Goal: Information Seeking & Learning: Learn about a topic

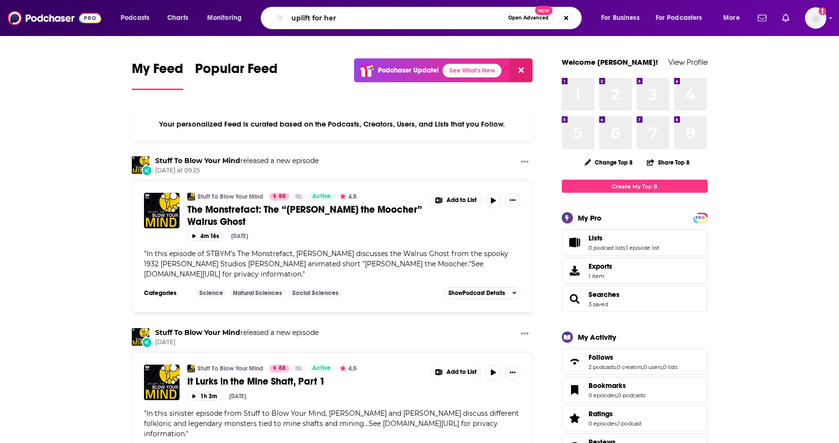
type input "uplift for her"
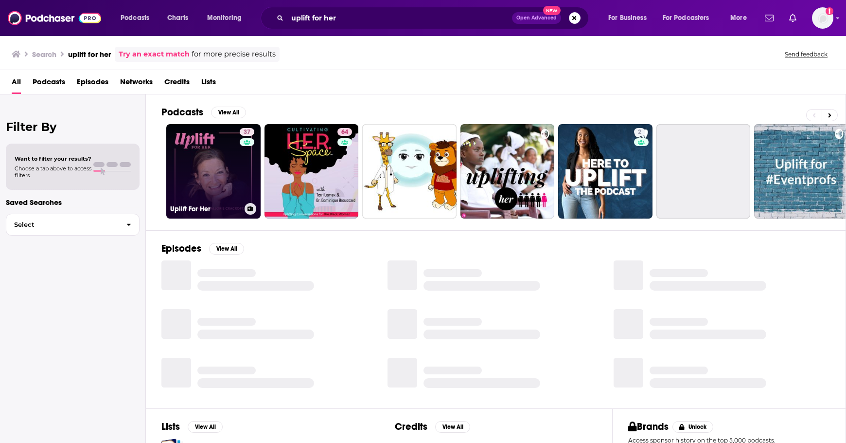
click at [230, 174] on link "37 Uplift For Her" at bounding box center [213, 171] width 94 height 94
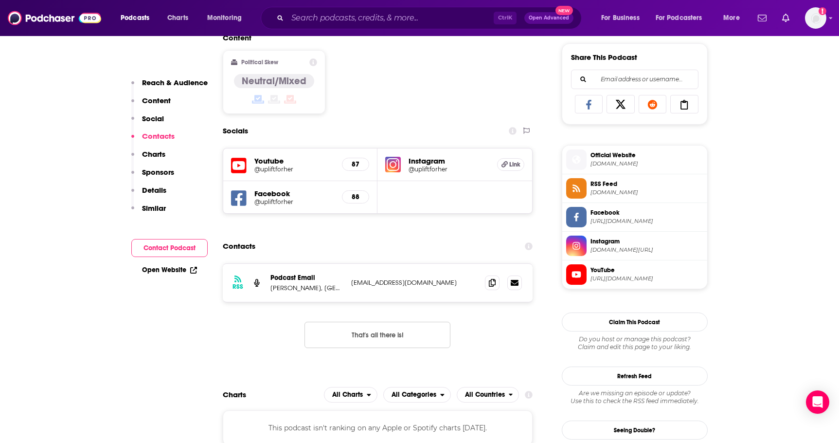
scroll to position [577, 0]
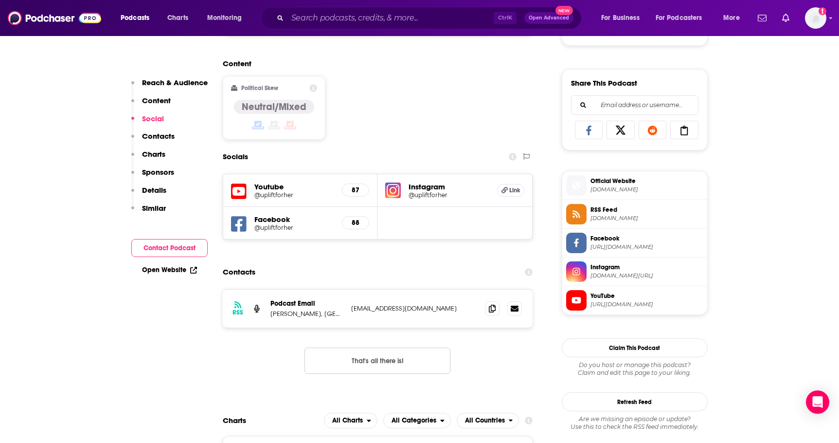
click at [394, 188] on img at bounding box center [393, 190] width 16 height 16
click at [302, 191] on h5 "@upliftforher" at bounding box center [294, 194] width 80 height 7
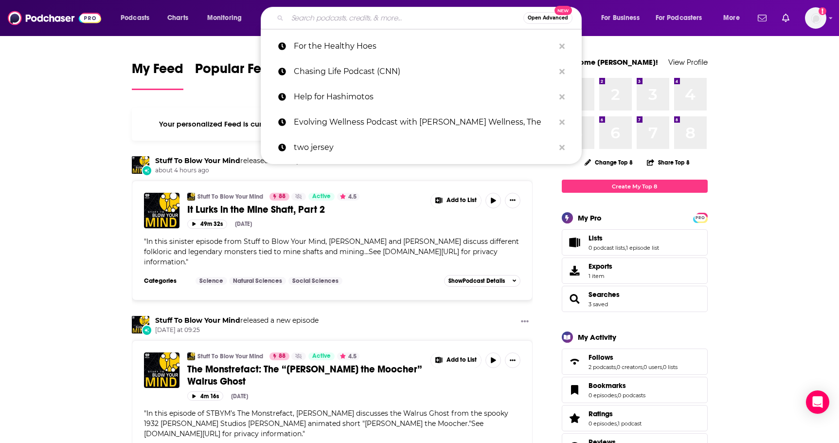
click at [311, 18] on input "Search podcasts, credits, & more..." at bounding box center [405, 18] width 236 height 16
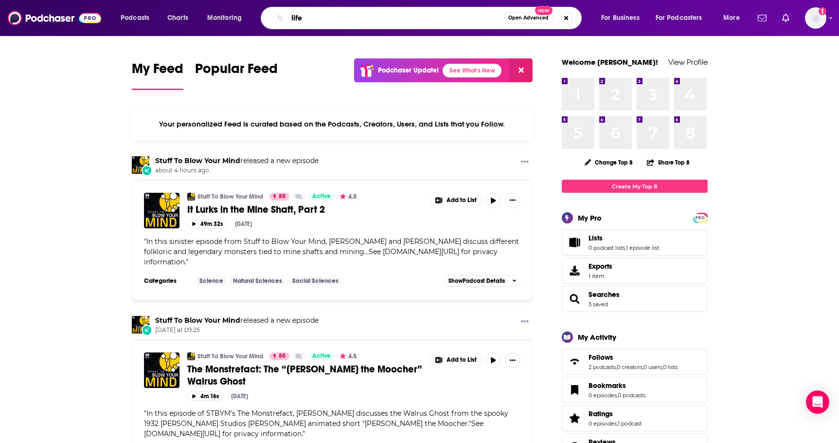
type input "life"
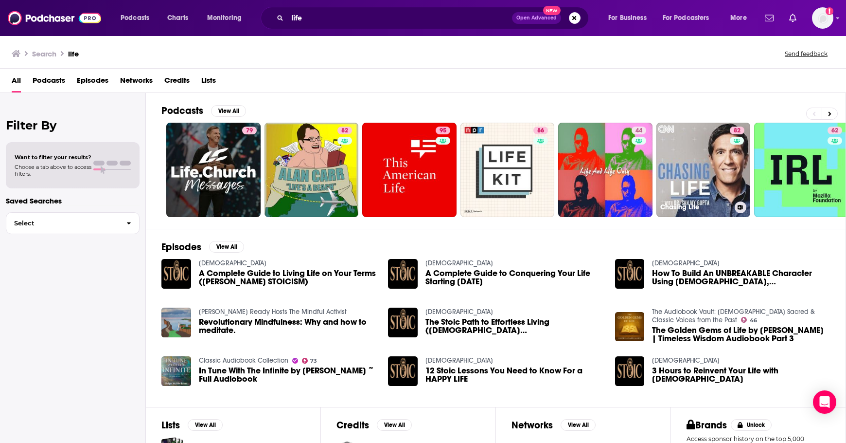
drag, startPoint x: 682, startPoint y: 177, endPoint x: 645, endPoint y: 96, distance: 88.6
click at [645, 96] on div "Podcasts View All 79 82 95 86 44 82 Chasing Life 62 44 + 450k" at bounding box center [503, 161] width 685 height 136
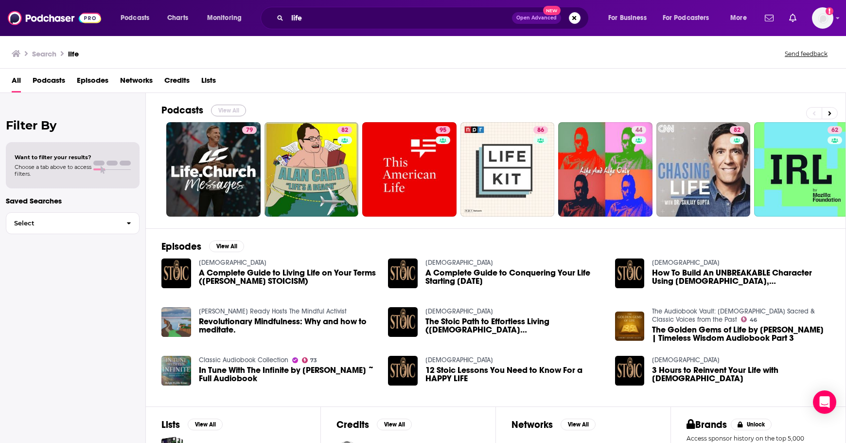
click at [240, 109] on button "View All" at bounding box center [228, 111] width 35 height 12
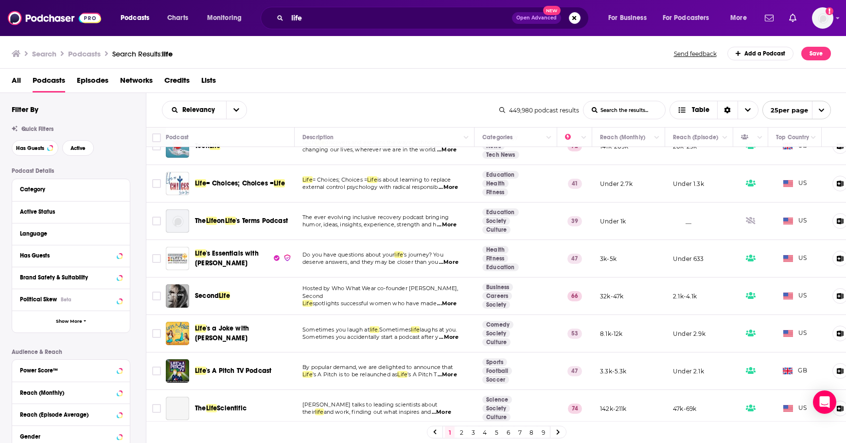
scroll to position [556, 0]
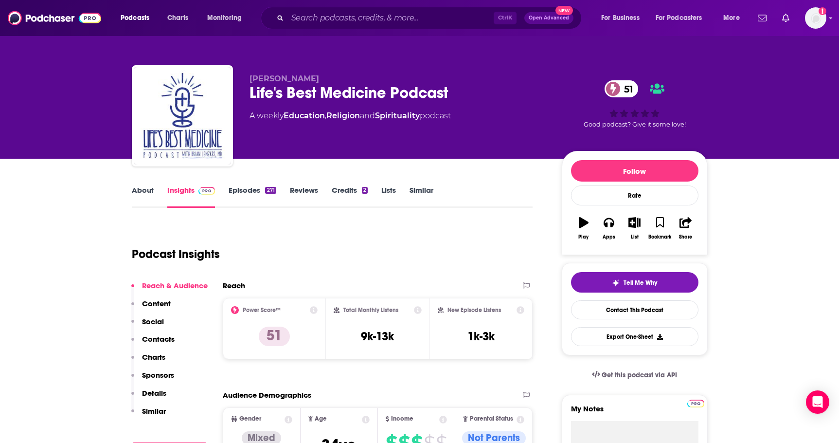
drag, startPoint x: 330, startPoint y: 77, endPoint x: 250, endPoint y: 78, distance: 80.3
click at [250, 78] on p "Dr. Brian Lenzkes" at bounding box center [398, 78] width 297 height 9
copy span "Dr. Brian Lenzkes"
drag, startPoint x: 426, startPoint y: 116, endPoint x: 288, endPoint y: 120, distance: 137.7
click at [288, 120] on div "A weekly Education , Religion and Spirituality podcast" at bounding box center [350, 116] width 201 height 12
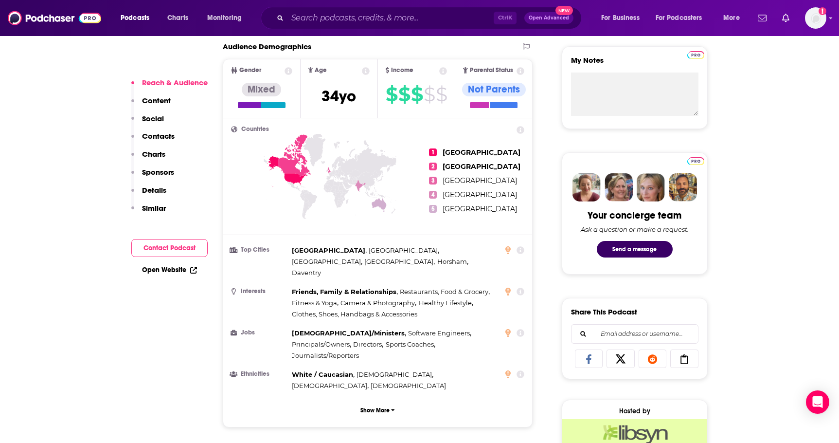
scroll to position [349, 0]
click at [358, 20] on input "Search podcasts, credits, & more..." at bounding box center [390, 18] width 206 height 16
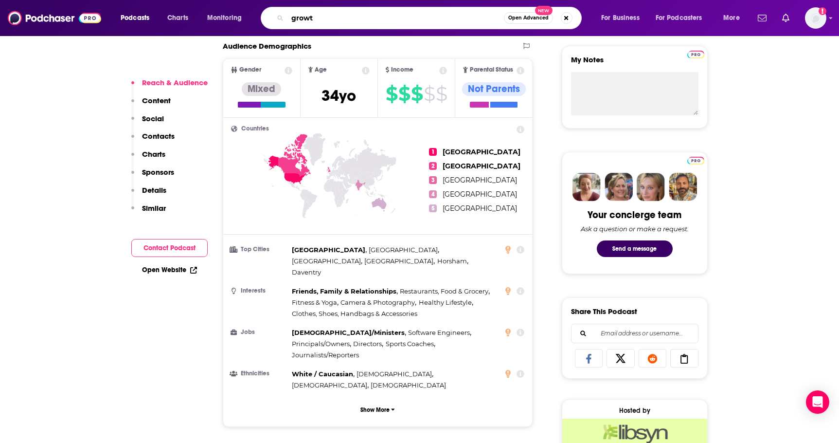
type input "growth"
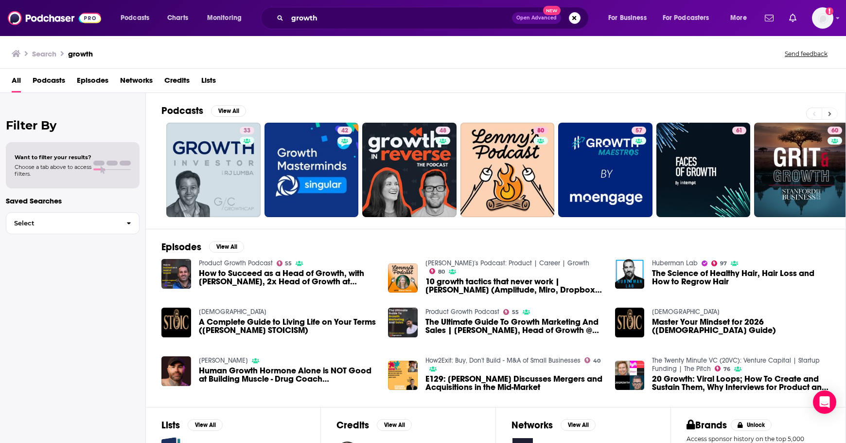
click at [833, 113] on button at bounding box center [830, 114] width 16 height 12
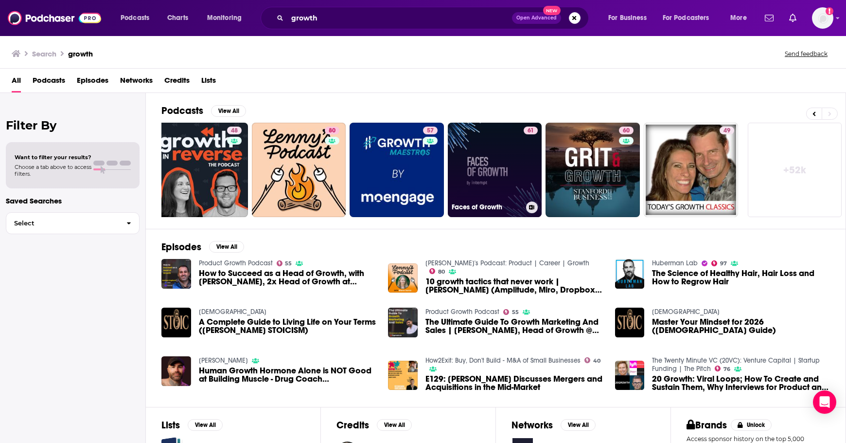
scroll to position [107, 0]
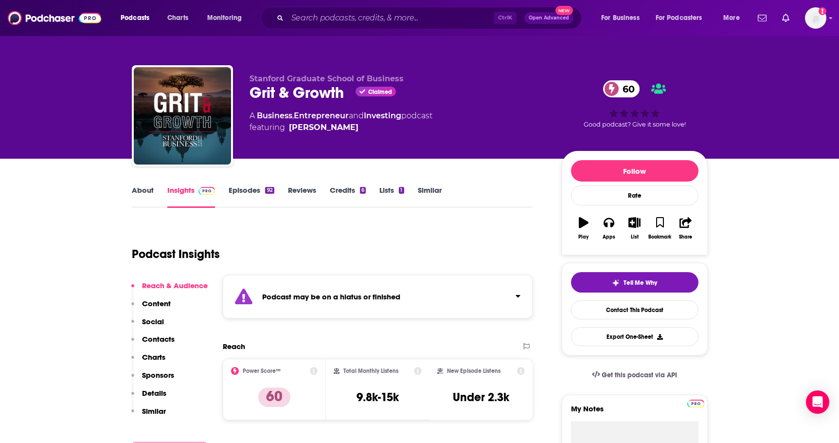
click at [334, 296] on strong "Podcast may be on a hiatus or finished" at bounding box center [331, 296] width 138 height 9
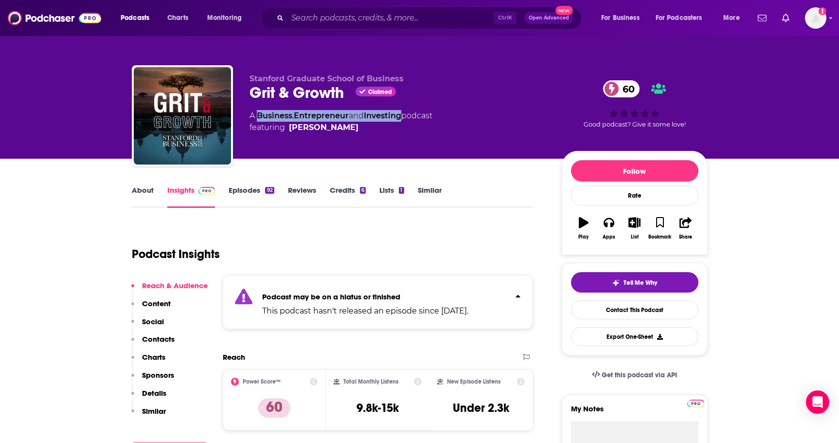
drag, startPoint x: 407, startPoint y: 114, endPoint x: 257, endPoint y: 119, distance: 149.4
click at [257, 119] on div "A Business , Entrepreneur and Investing podcast featuring Darius Teter" at bounding box center [341, 121] width 183 height 23
copy div "Business , Entrepreneur and Investing"
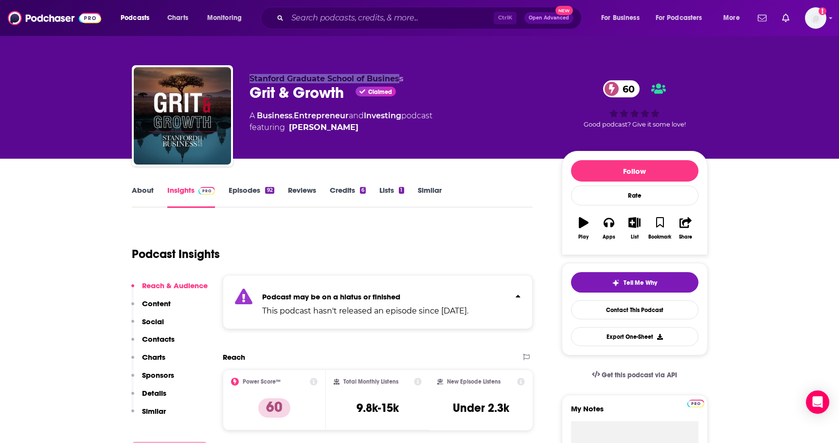
drag, startPoint x: 249, startPoint y: 74, endPoint x: 401, endPoint y: 72, distance: 152.3
click at [401, 72] on div "Stanford Graduate School of Business Grit & Growth Claimed 60 A Business , Entr…" at bounding box center [420, 117] width 576 height 105
copy span "Stanford Graduate School of Busines"
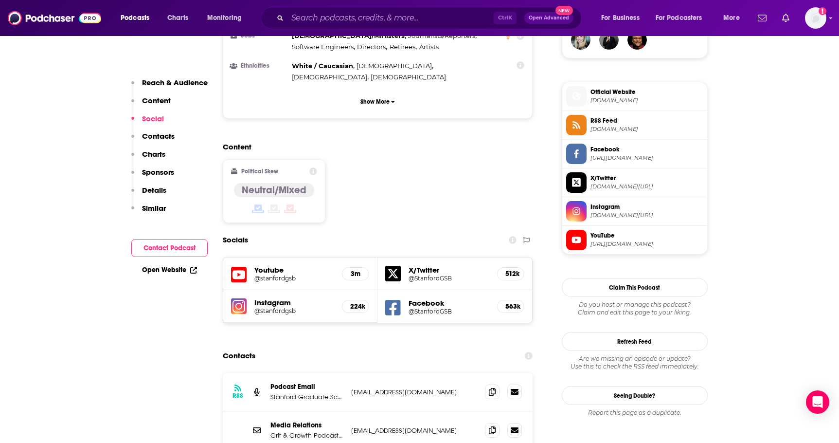
scroll to position [746, 0]
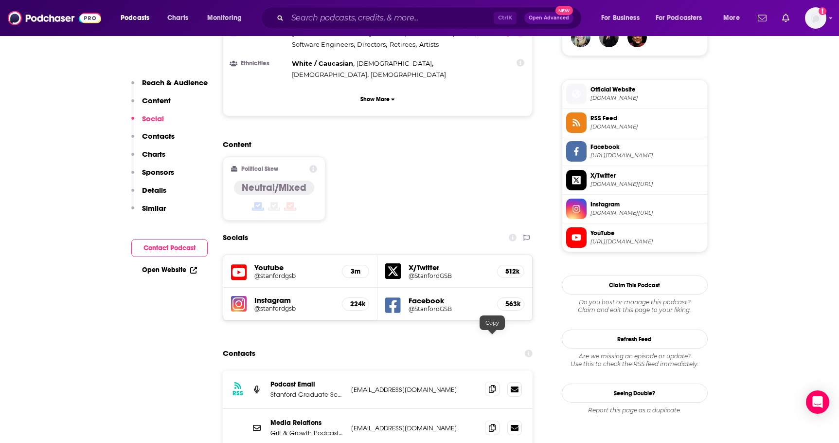
click at [491, 381] on span at bounding box center [492, 388] width 15 height 15
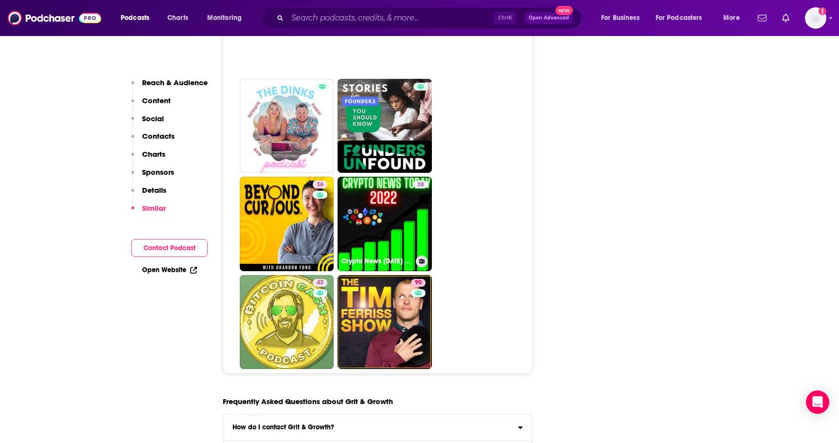
scroll to position [4686, 0]
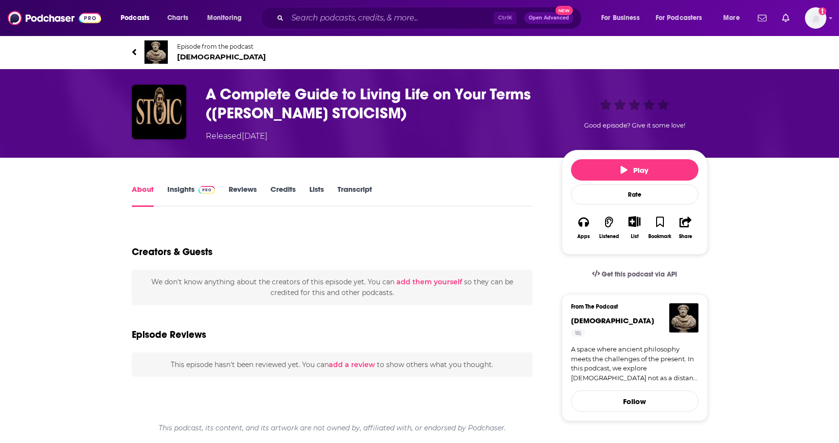
click at [197, 55] on span "[DEMOGRAPHIC_DATA]" at bounding box center [221, 56] width 89 height 9
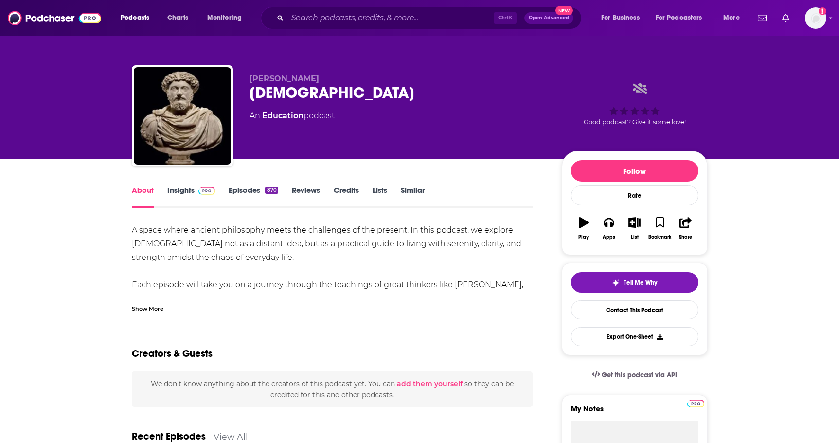
click at [193, 189] on link "Insights" at bounding box center [191, 196] width 48 height 22
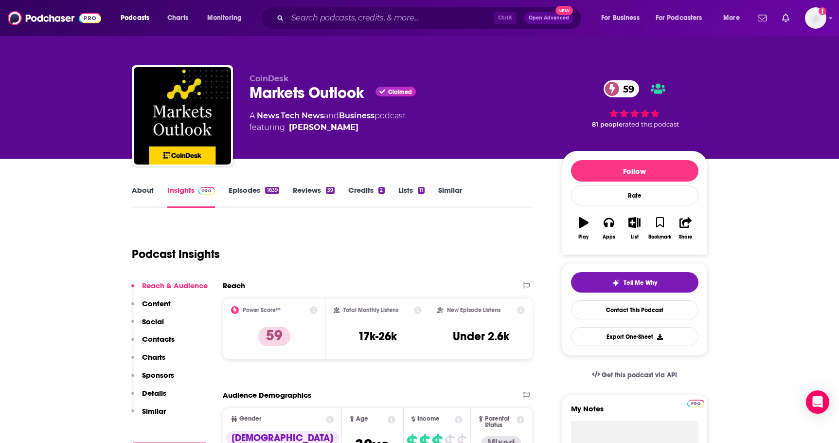
click at [271, 236] on div "Podcast Insights" at bounding box center [329, 248] width 394 height 50
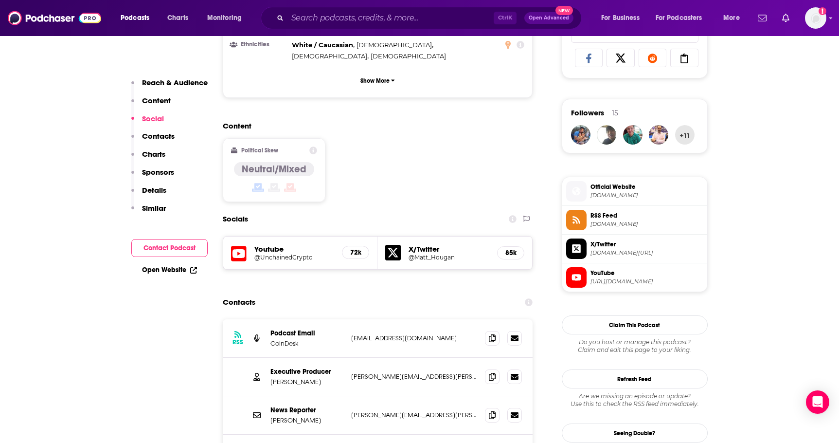
scroll to position [649, 0]
click at [492, 372] on icon at bounding box center [492, 376] width 7 height 8
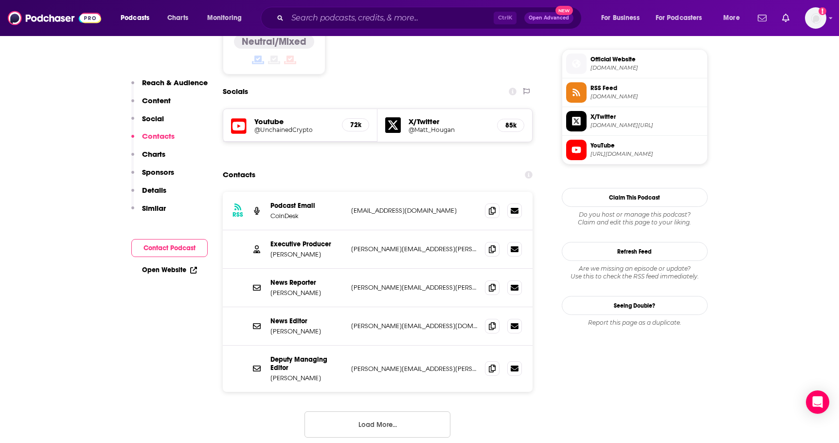
scroll to position [790, 0]
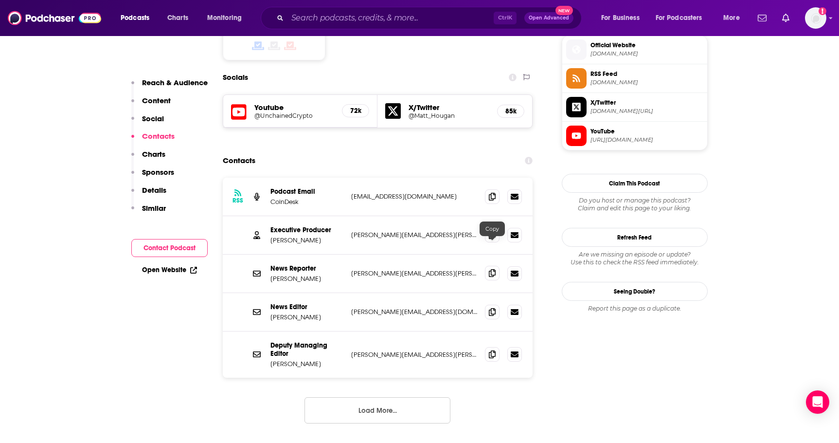
click at [491, 269] on icon at bounding box center [492, 273] width 7 height 8
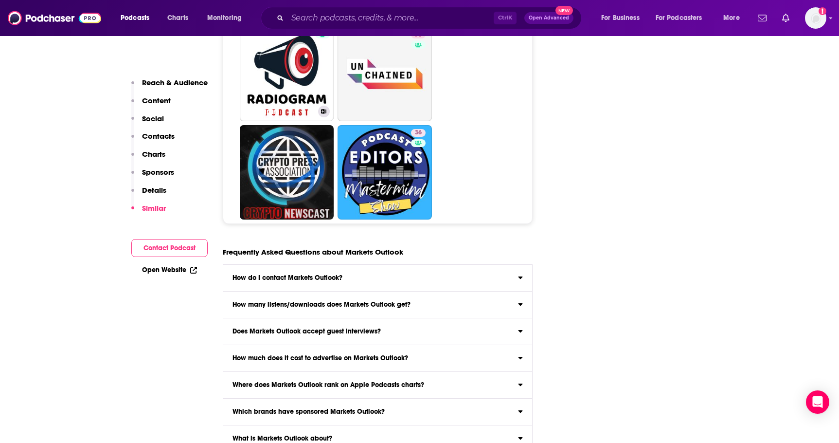
scroll to position [4916, 0]
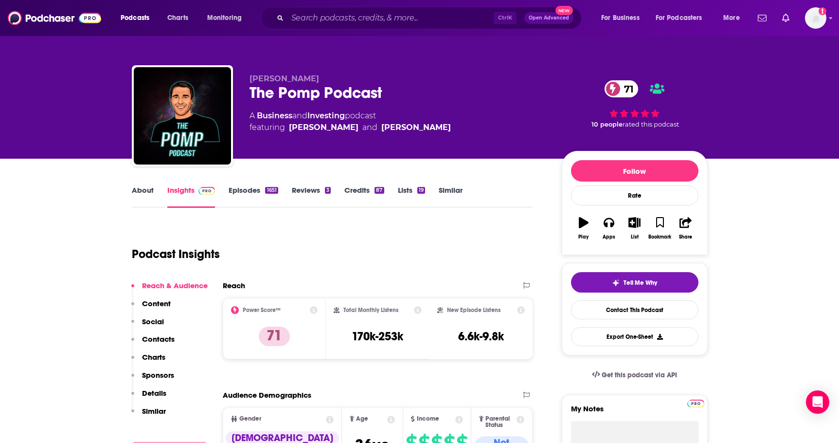
click at [286, 115] on link "Business" at bounding box center [275, 115] width 36 height 9
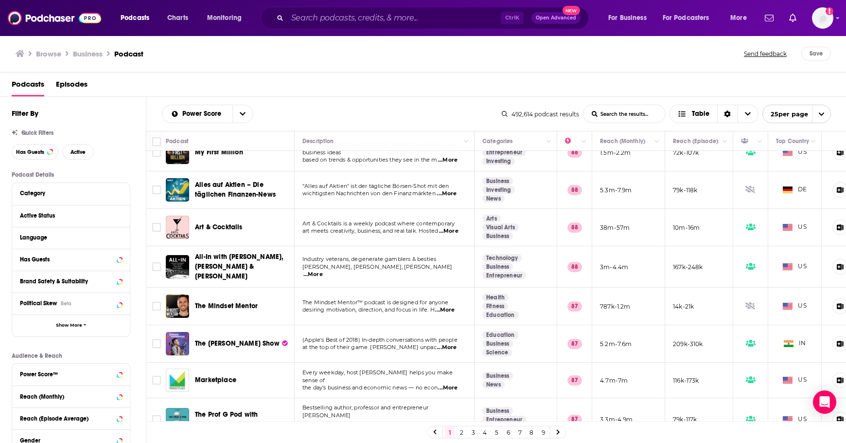
scroll to position [665, 0]
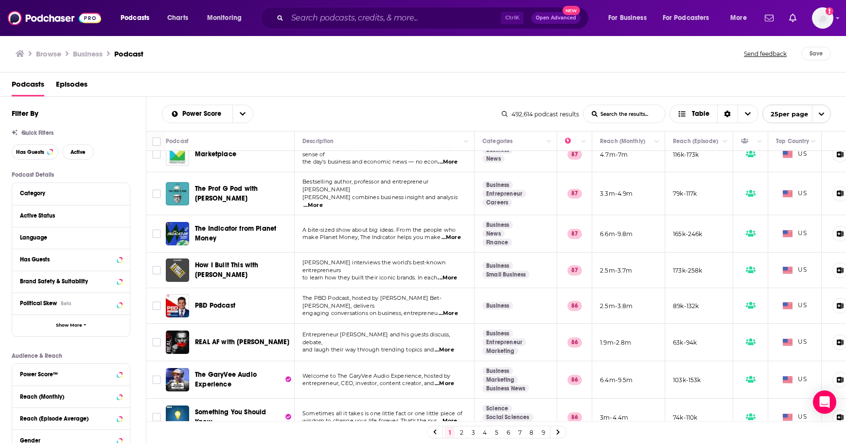
click at [485, 434] on link "4" at bounding box center [485, 432] width 10 height 12
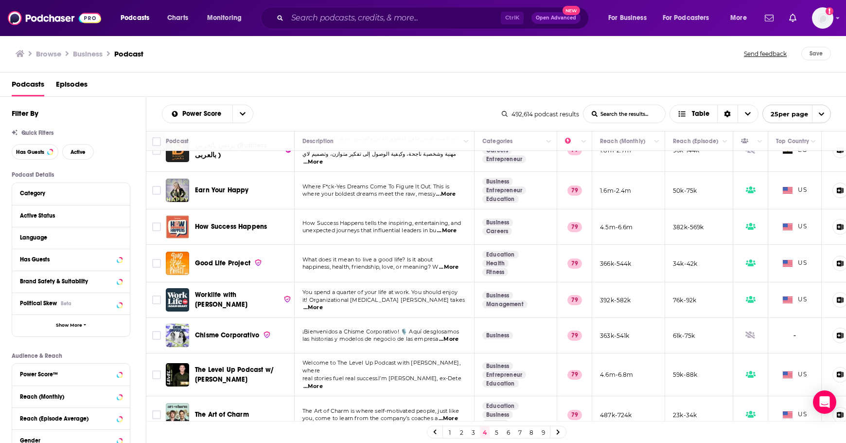
scroll to position [660, 0]
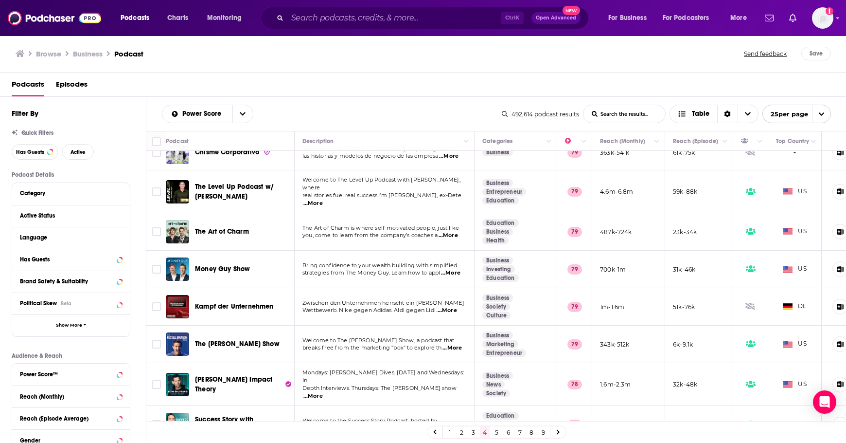
click at [524, 431] on link "7" at bounding box center [520, 432] width 10 height 12
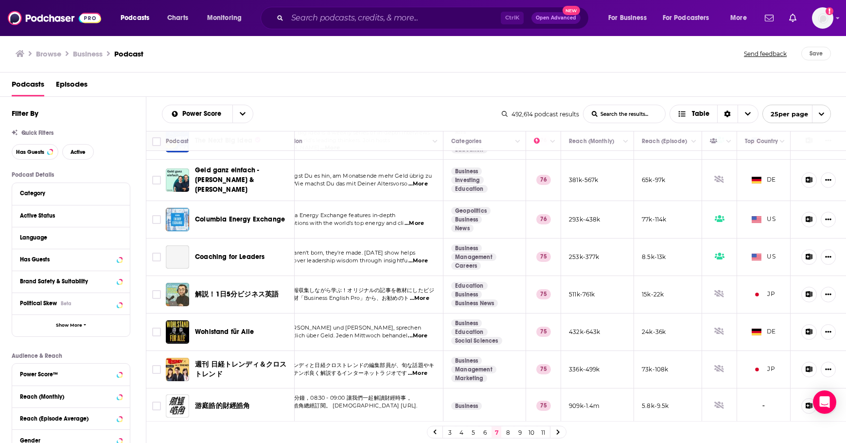
scroll to position [684, 38]
click at [539, 430] on link "11" at bounding box center [543, 432] width 10 height 12
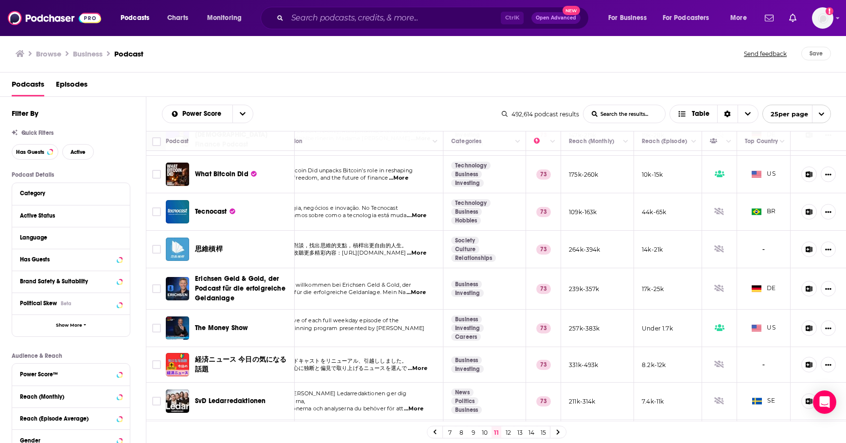
scroll to position [295, 38]
click at [605, 138] on button "Move" at bounding box center [596, 141] width 57 height 12
click at [624, 140] on icon "Column Actions" at bounding box center [626, 142] width 5 height 6
click at [691, 89] on div at bounding box center [423, 221] width 846 height 443
click at [697, 113] on span "Table" at bounding box center [701, 113] width 18 height 7
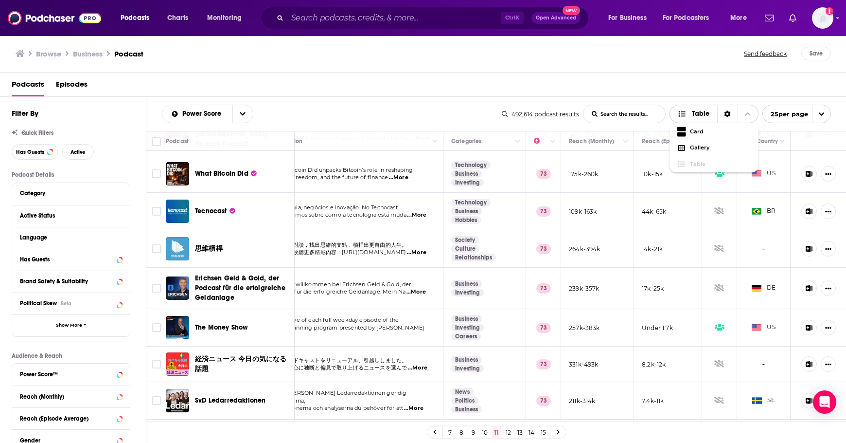
click at [731, 115] on div "Sort Direction" at bounding box center [727, 114] width 20 height 18
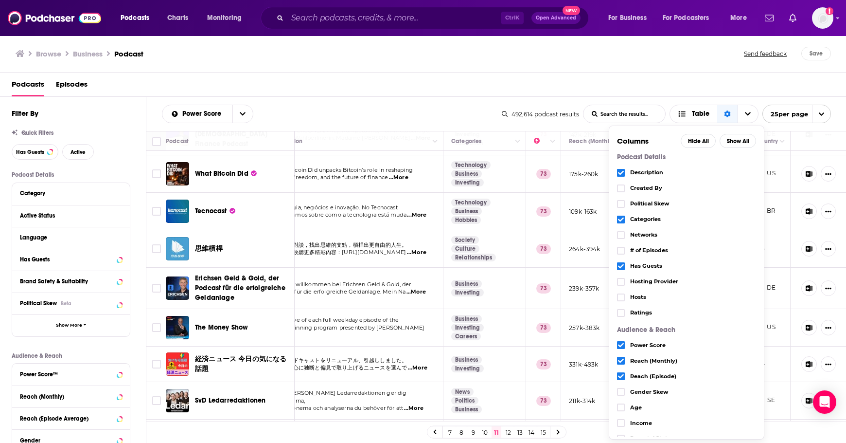
click at [388, 98] on div "Power Score List Search Input Search the results... Table 492,614 podcast resul…" at bounding box center [496, 114] width 700 height 34
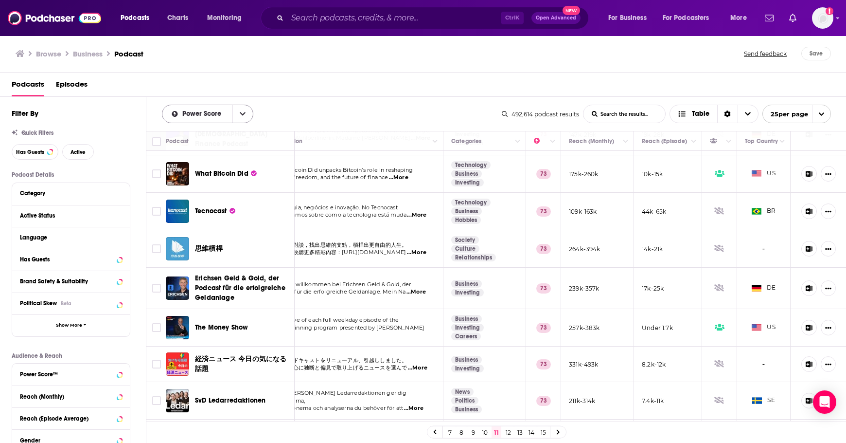
click at [238, 111] on button "open menu" at bounding box center [243, 114] width 20 height 18
click at [302, 100] on div "Power Score By Rating Trending New Power Score List Search Input Search the res…" at bounding box center [496, 114] width 700 height 34
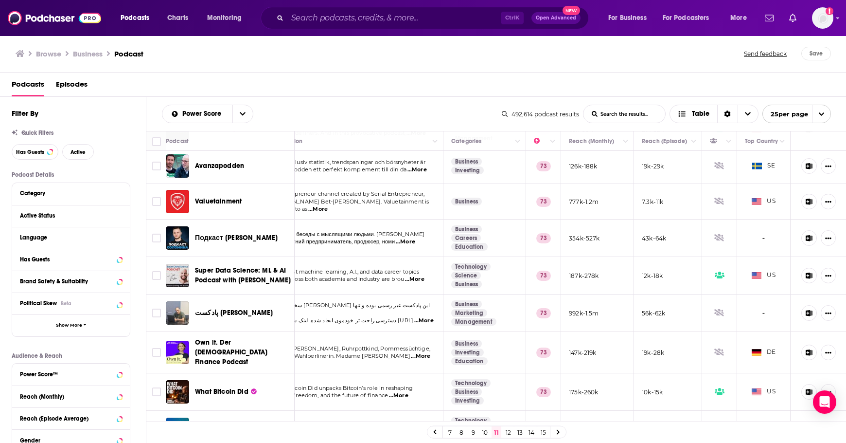
scroll to position [0, 37]
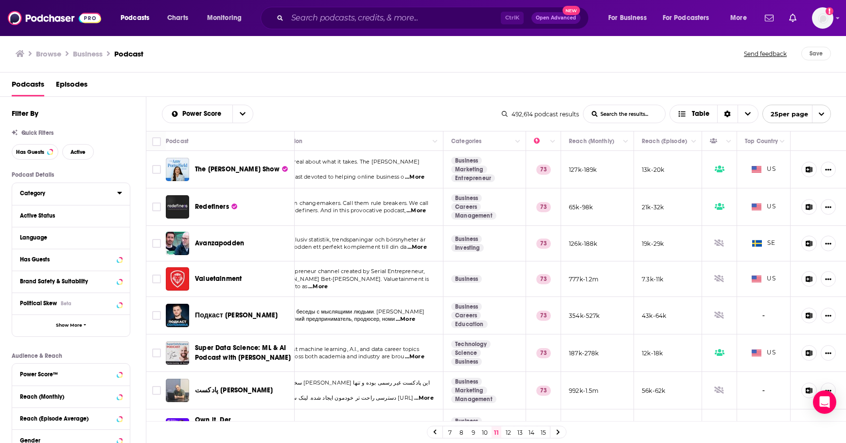
click at [89, 191] on div "Category" at bounding box center [65, 193] width 91 height 7
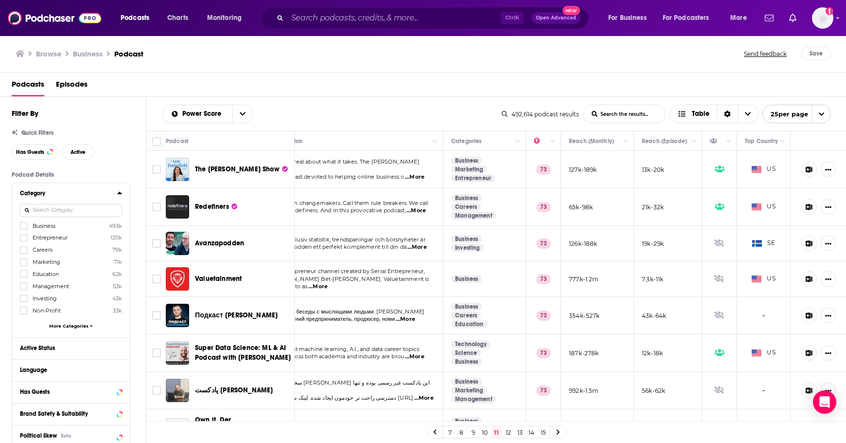
click at [120, 193] on icon at bounding box center [119, 193] width 4 height 2
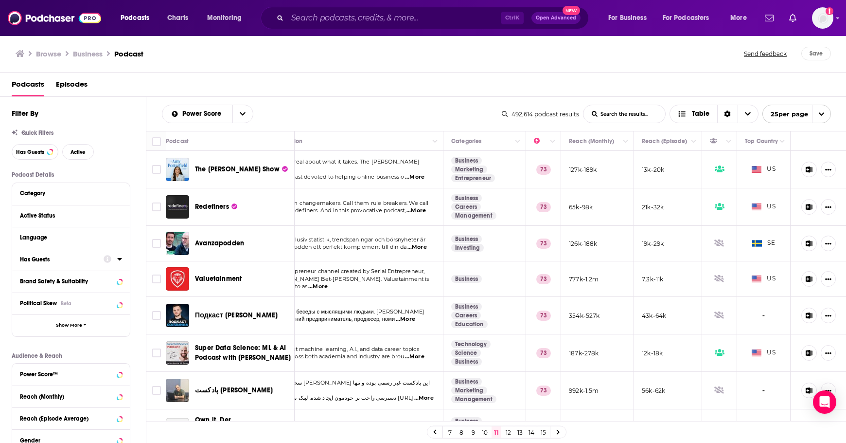
scroll to position [11, 0]
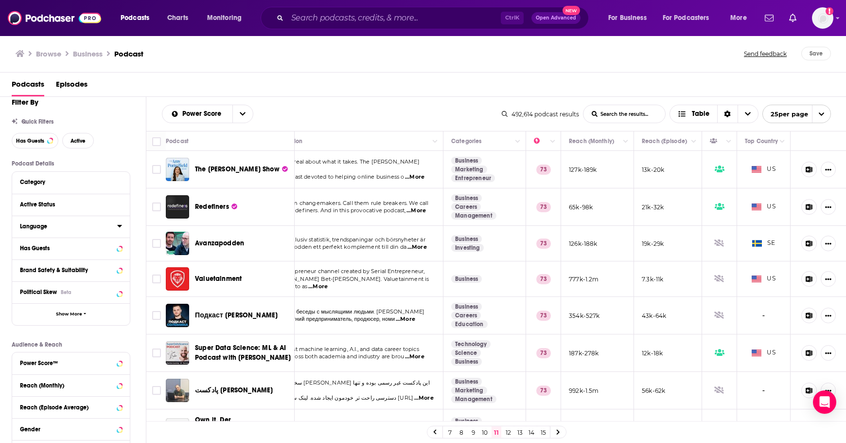
click at [58, 225] on div "Language" at bounding box center [65, 226] width 91 height 7
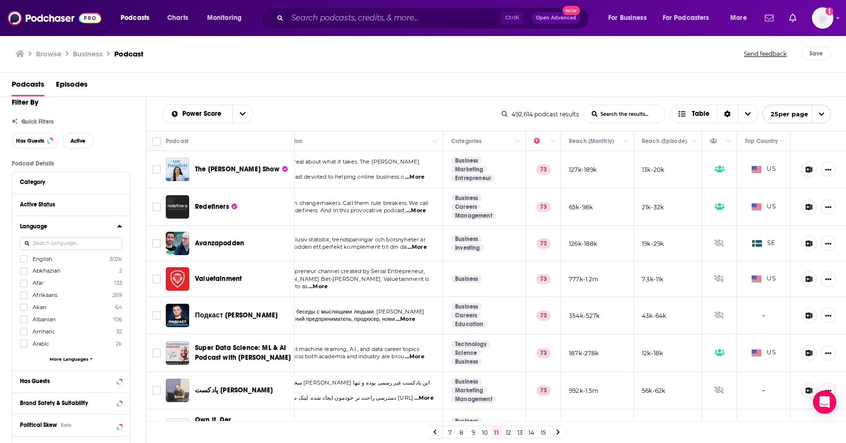
click at [33, 259] on span "English" at bounding box center [42, 258] width 19 height 7
click at [24, 262] on input "multiSelectOption-en-0" at bounding box center [24, 262] width 0 height 0
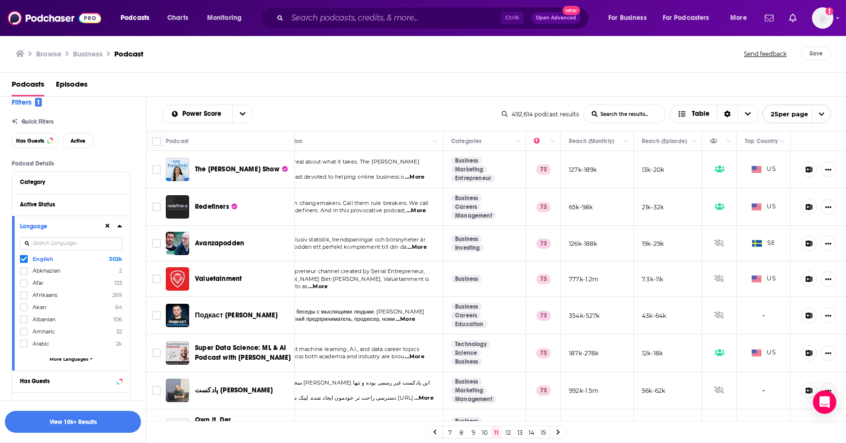
click at [120, 227] on icon at bounding box center [119, 226] width 4 height 2
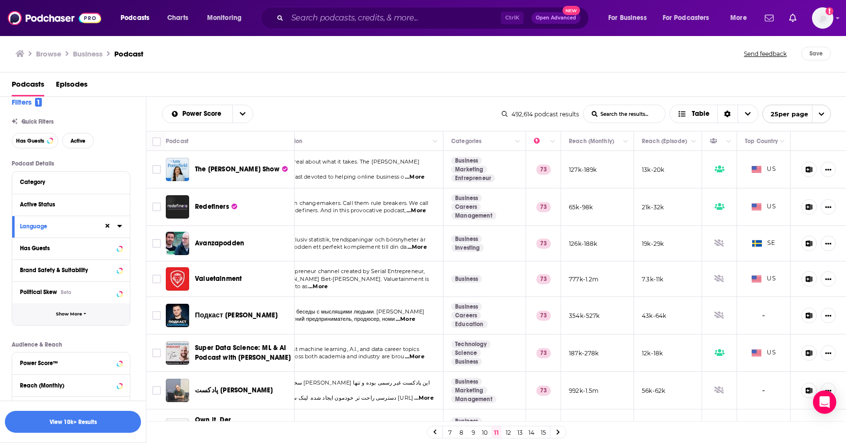
click at [77, 311] on span "Show More" at bounding box center [69, 313] width 26 height 5
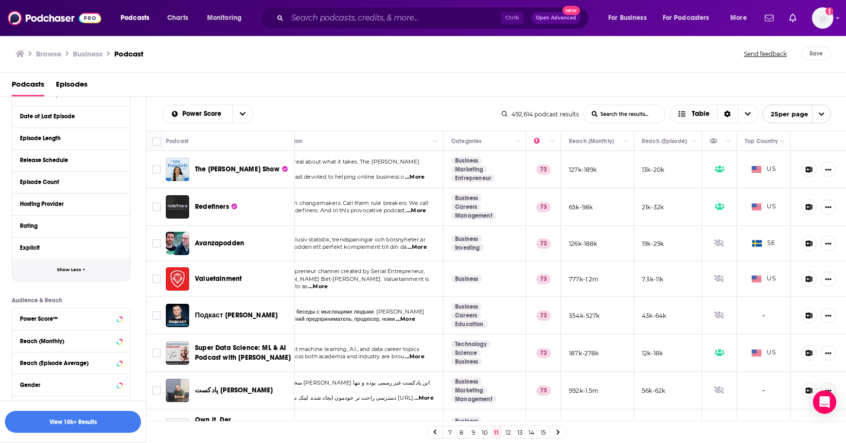
scroll to position [343, 0]
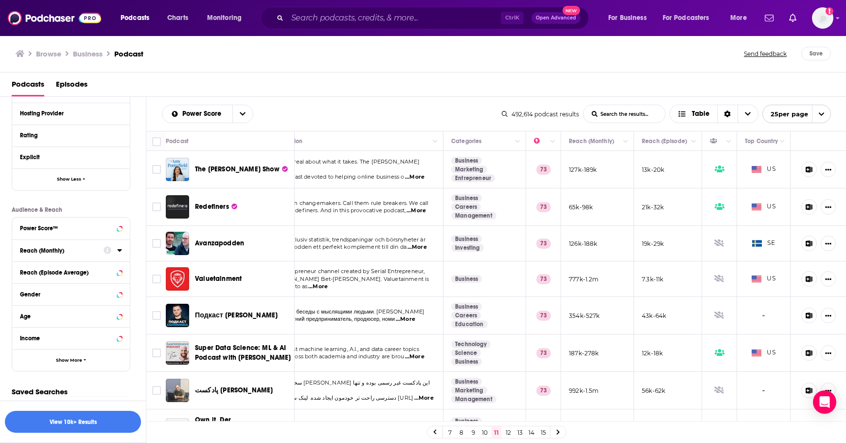
click at [32, 248] on div "Reach (Monthly)" at bounding box center [58, 250] width 77 height 7
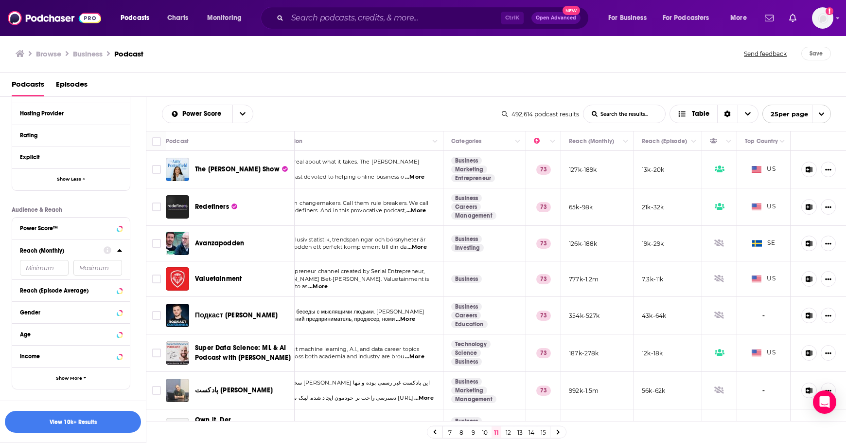
click at [45, 268] on input "number" at bounding box center [44, 268] width 49 height 16
type input "15000"
click at [106, 269] on input "number" at bounding box center [97, 268] width 49 height 16
type input "200000"
click at [86, 421] on button "View 1k Results" at bounding box center [73, 422] width 136 height 22
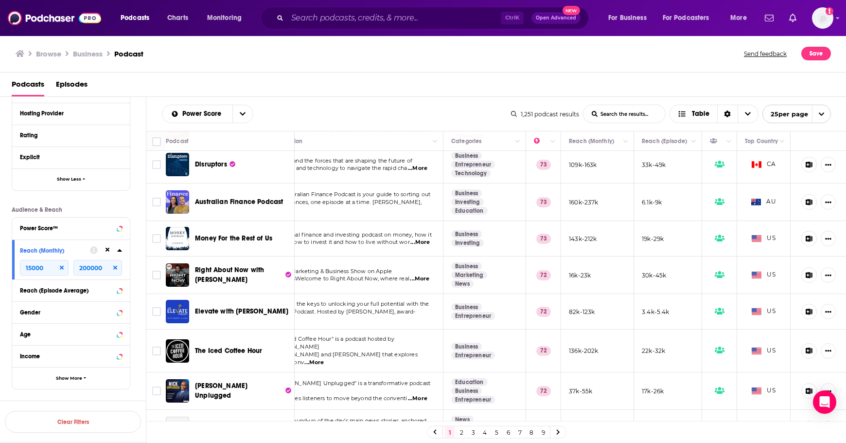
scroll to position [341, 37]
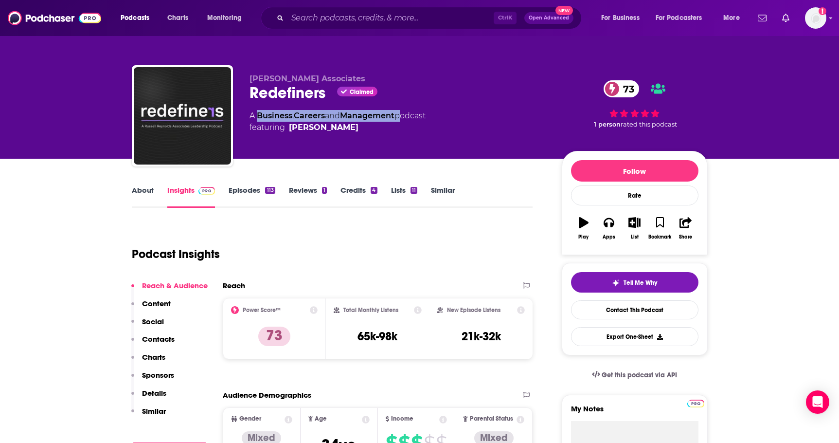
drag, startPoint x: 402, startPoint y: 116, endPoint x: 255, endPoint y: 111, distance: 146.5
click at [255, 111] on div "A Business , Careers and Management podcast featuring [PERSON_NAME]" at bounding box center [338, 121] width 176 height 23
copy div "Business , Careers and Management"
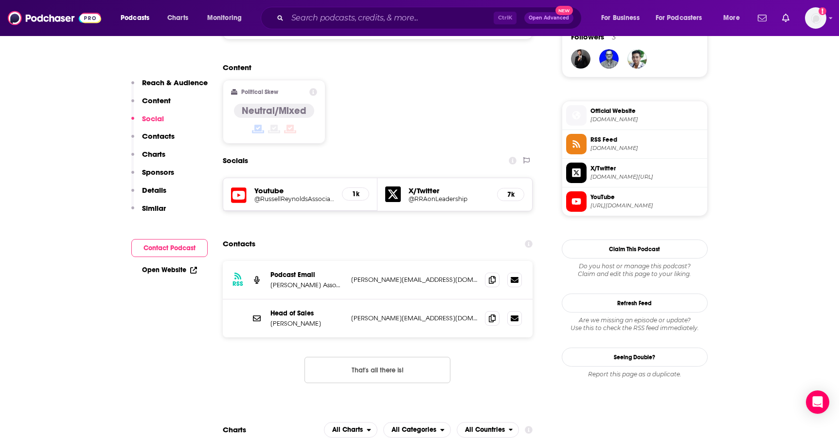
scroll to position [725, 0]
click at [489, 271] on span at bounding box center [492, 278] width 15 height 15
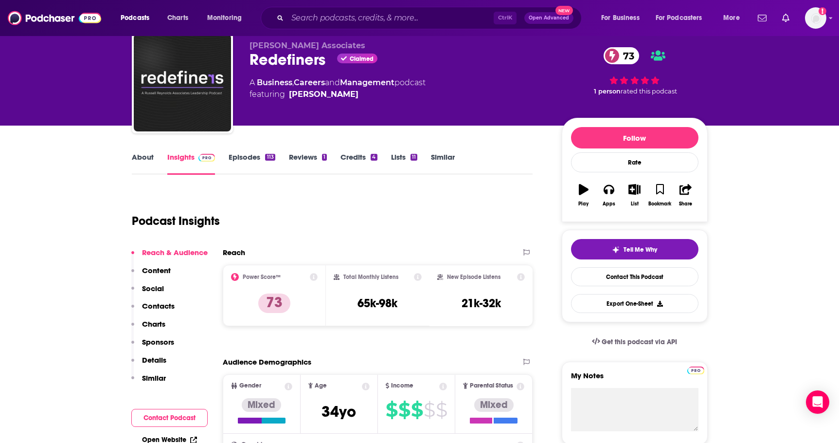
scroll to position [0, 0]
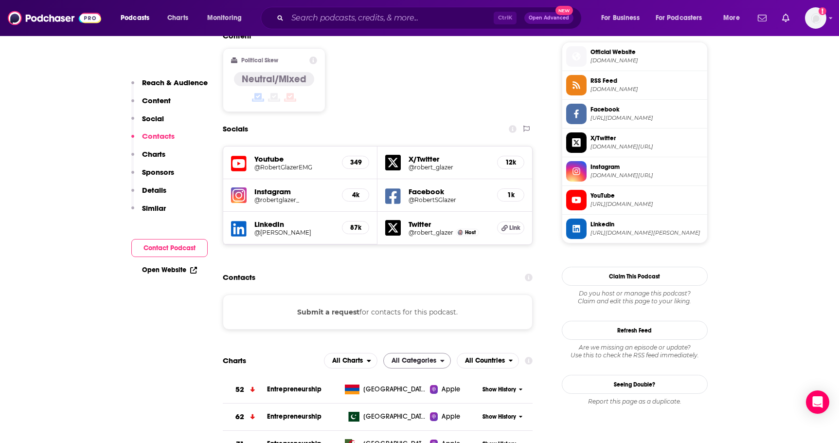
scroll to position [780, 0]
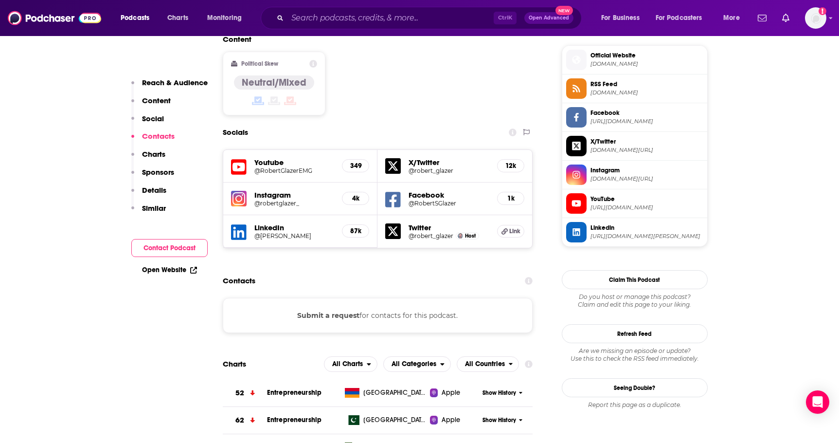
click at [317, 310] on button "Submit a request" at bounding box center [328, 315] width 62 height 11
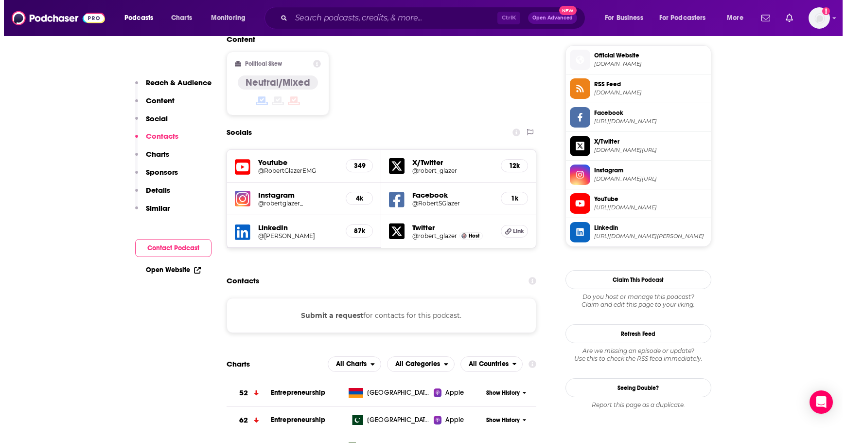
scroll to position [0, 0]
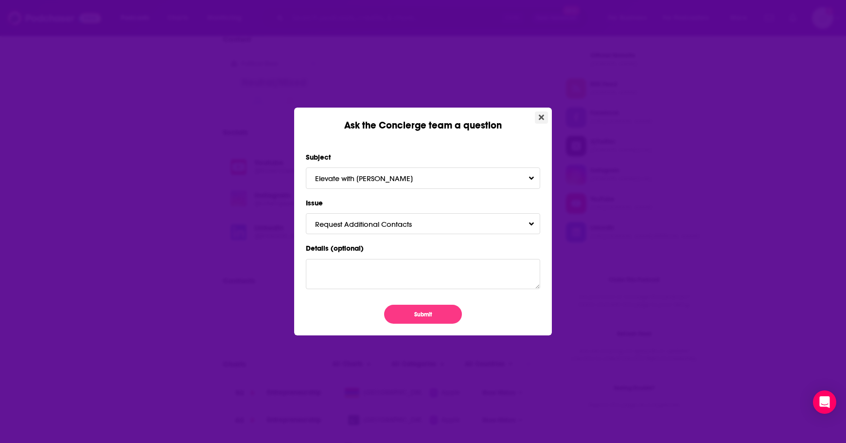
click at [541, 115] on icon "Close" at bounding box center [541, 117] width 5 height 8
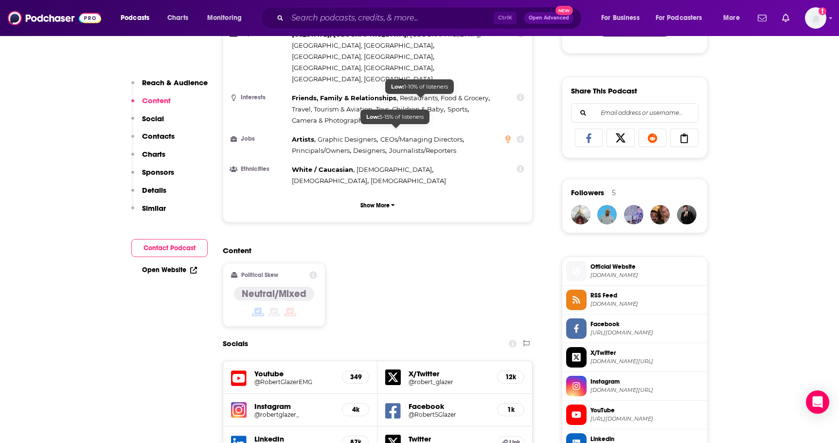
scroll to position [570, 0]
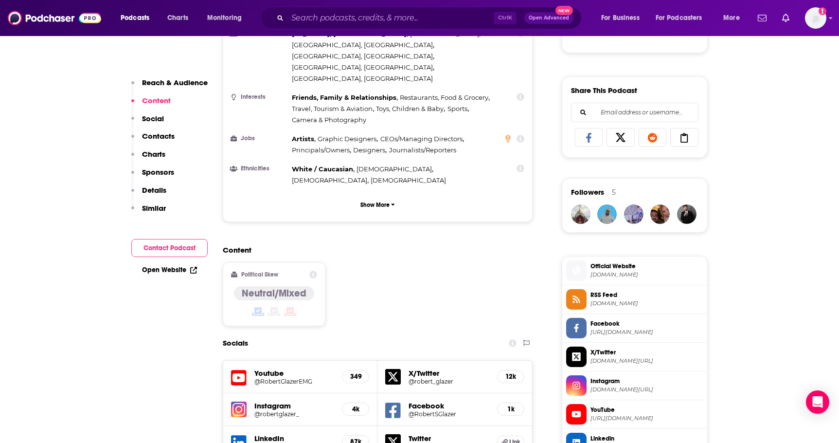
click at [236, 435] on icon at bounding box center [239, 443] width 16 height 16
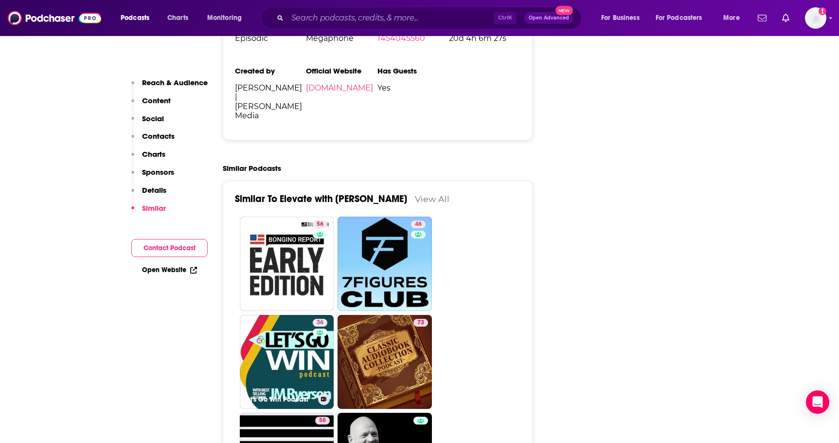
scroll to position [1843, 0]
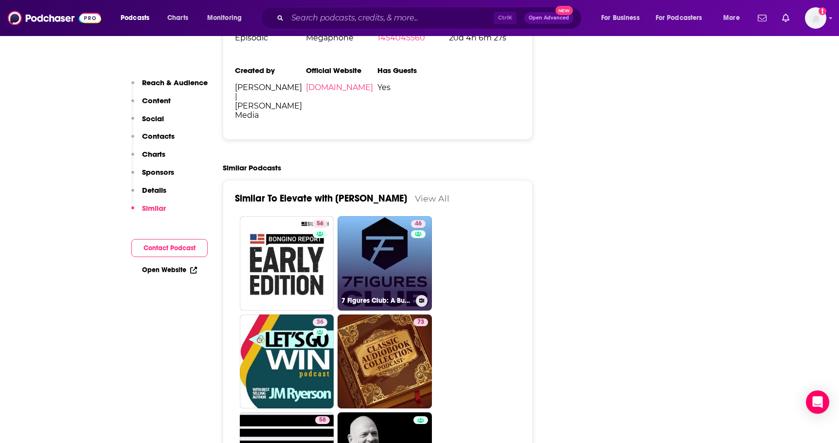
click at [379, 216] on link "46 7 Figures Club: A Business Growth Podcast" at bounding box center [385, 263] width 94 height 94
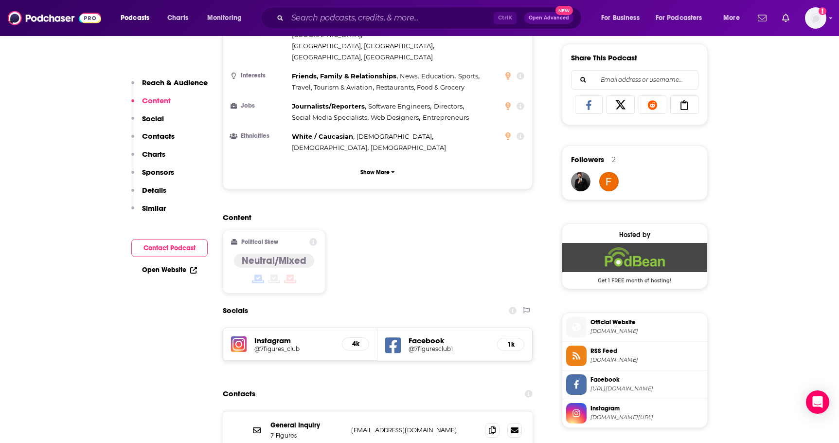
scroll to position [603, 0]
click at [495, 425] on icon at bounding box center [492, 429] width 7 height 8
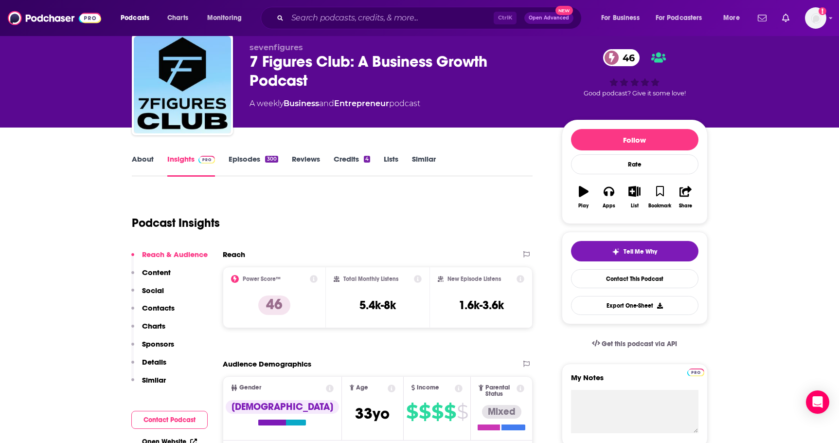
scroll to position [0, 0]
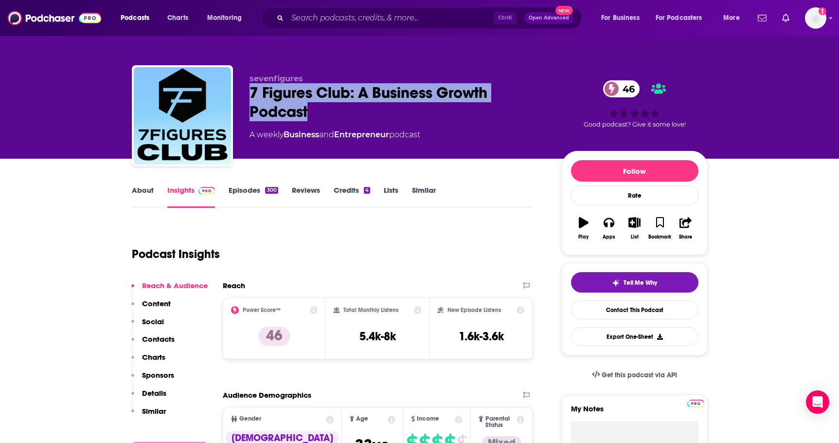
drag, startPoint x: 306, startPoint y: 112, endPoint x: 251, endPoint y: 96, distance: 58.1
click at [251, 96] on div "7 Figures Club: A Business Growth Podcast 46" at bounding box center [398, 102] width 297 height 38
copy h2 "7 Figures Club: A Business Growth Podcast"
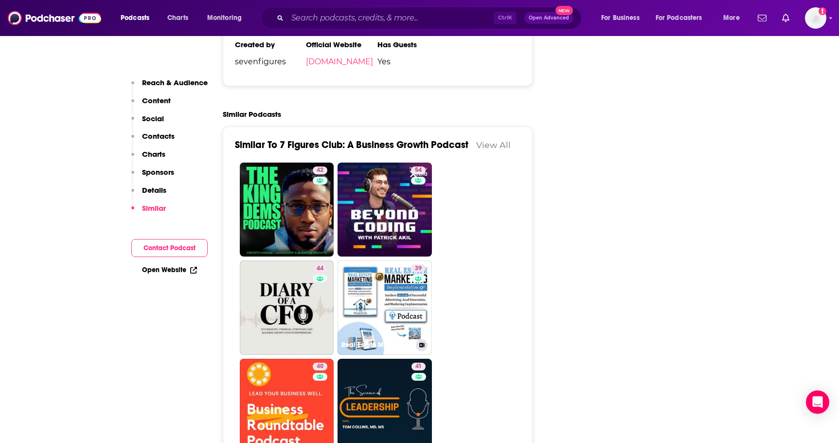
scroll to position [1439, 0]
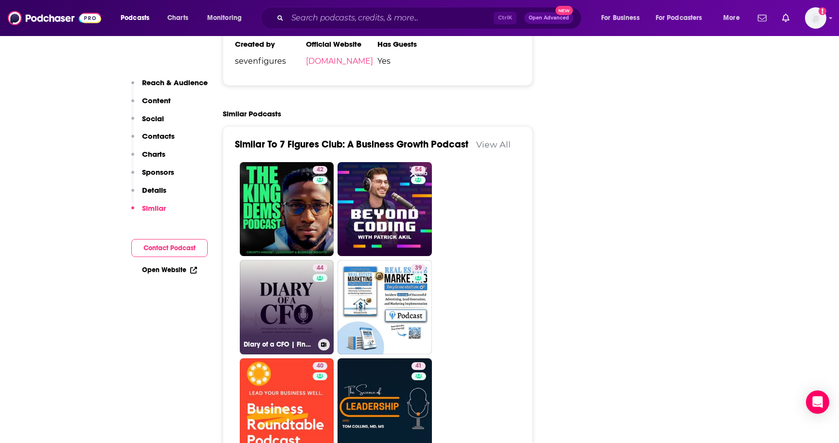
click at [270, 260] on link "44 Diary of a CFO | Financial Strategies for Smart Business Growth" at bounding box center [287, 307] width 94 height 94
type input "[URL][DOMAIN_NAME]"
